Goal: Navigation & Orientation: Find specific page/section

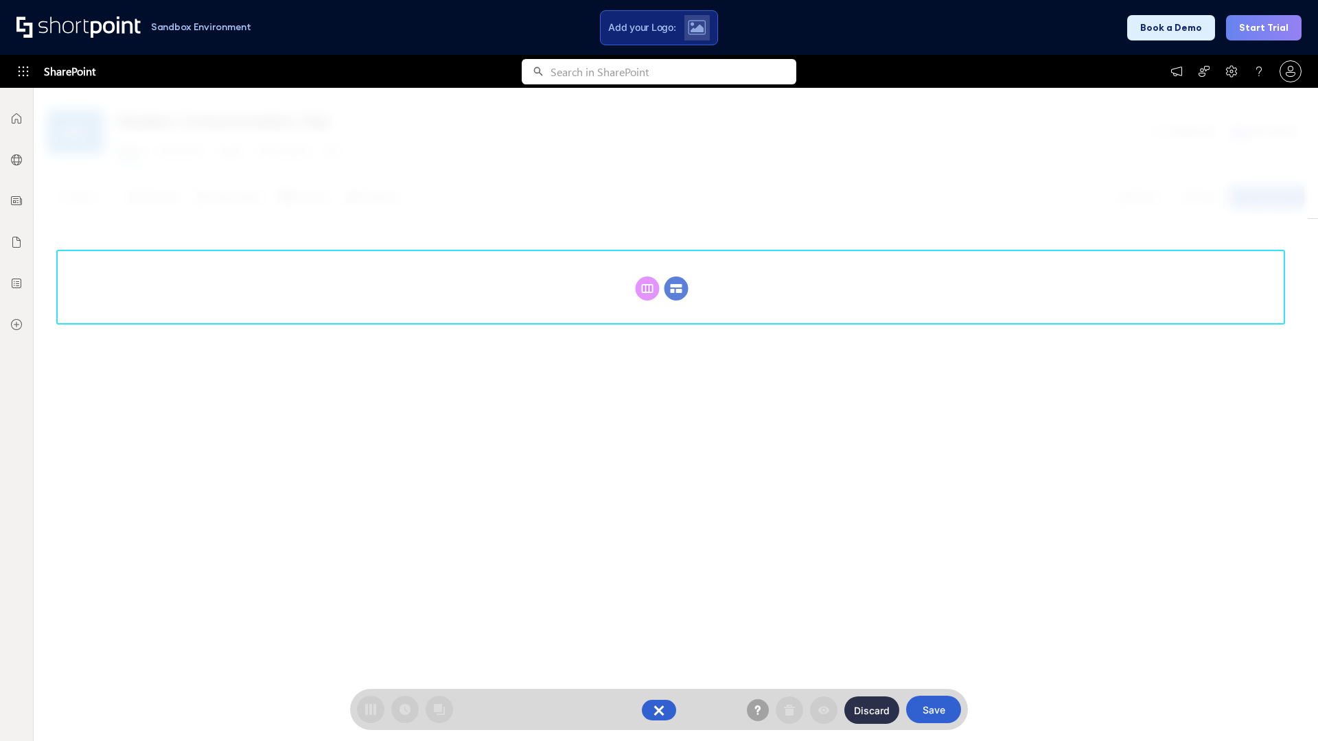
scroll to position [189, 0]
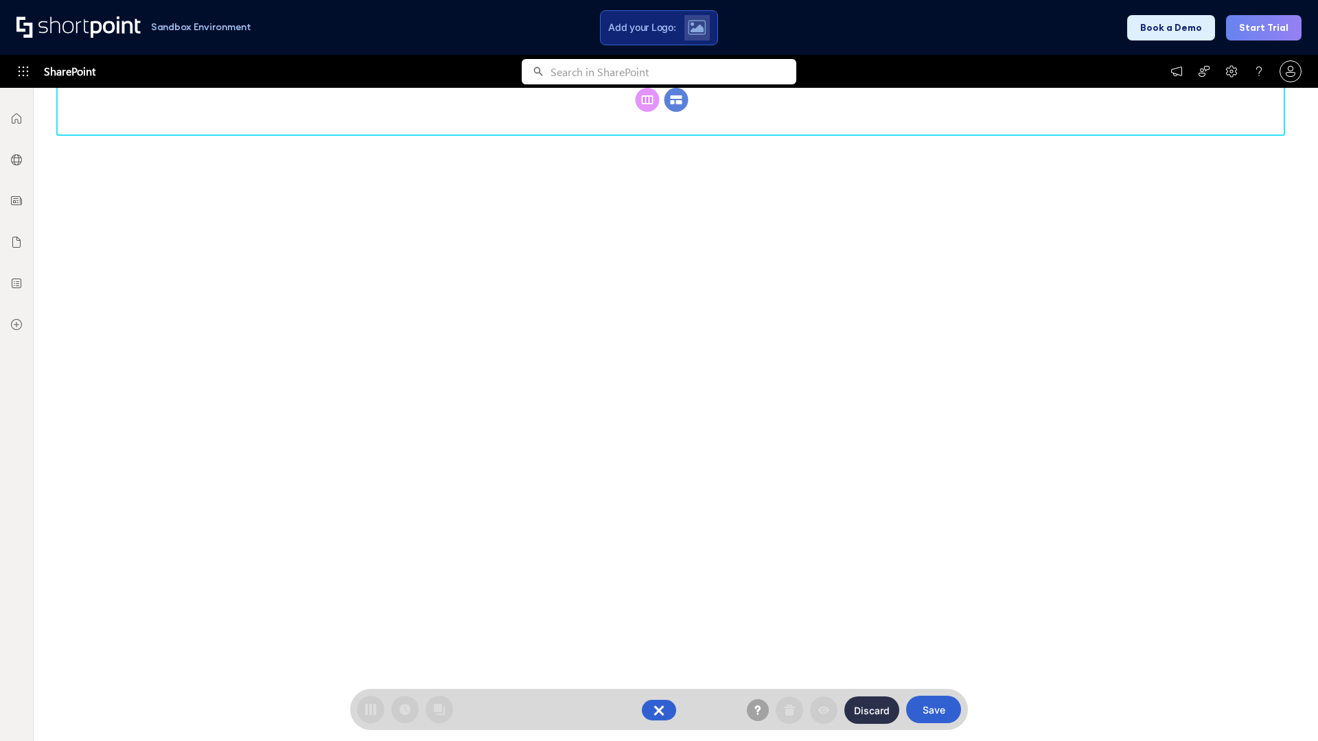
click at [676, 112] on circle at bounding box center [676, 100] width 24 height 24
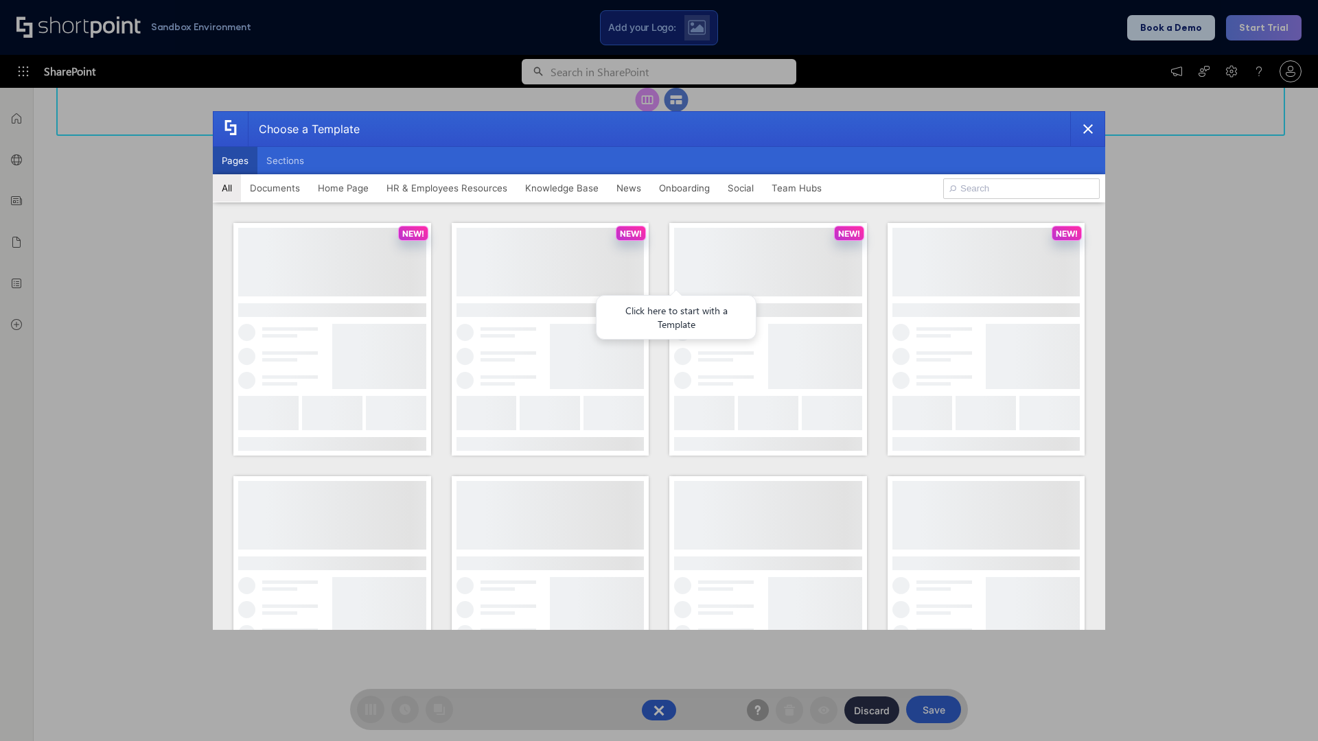
scroll to position [0, 0]
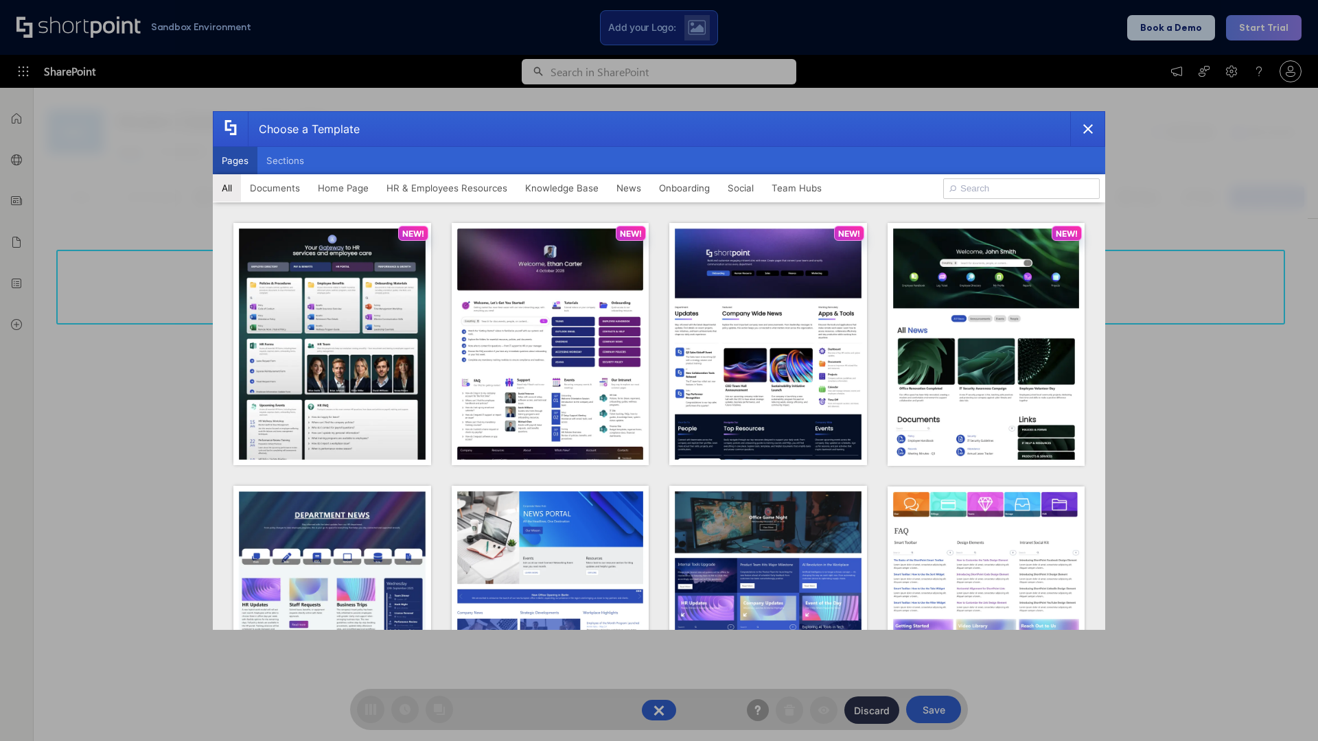
click at [235, 161] on button "Pages" at bounding box center [235, 160] width 45 height 27
type input "Knowledge Portal 5"
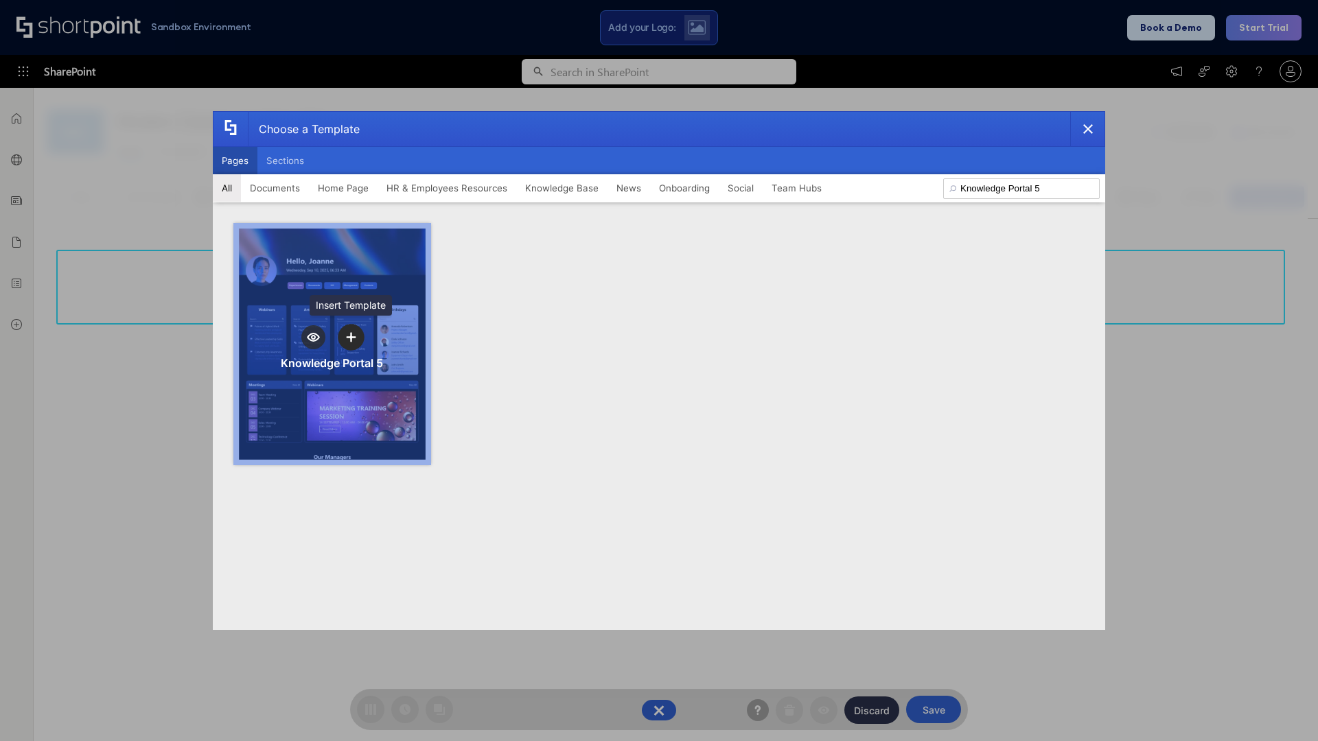
click at [351, 337] on icon "template selector" at bounding box center [351, 337] width 10 height 10
